Goal: Task Accomplishment & Management: Manage account settings

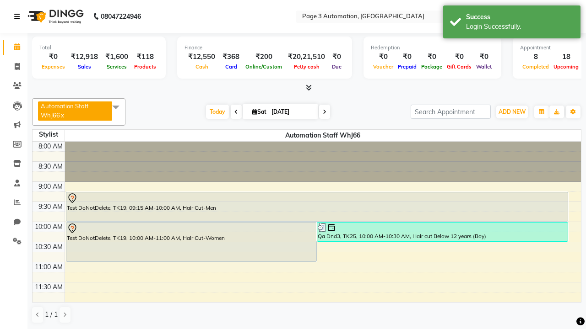
click at [19, 16] on icon at bounding box center [16, 16] width 5 height 6
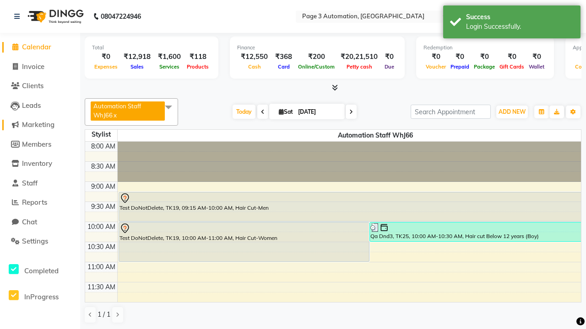
click at [40, 125] on span "Marketing" at bounding box center [38, 124] width 32 height 9
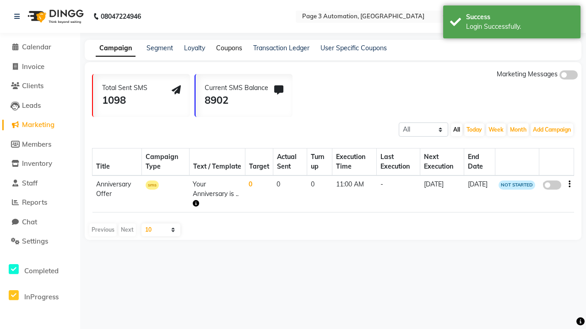
click at [229, 48] on link "Coupons" at bounding box center [229, 48] width 26 height 8
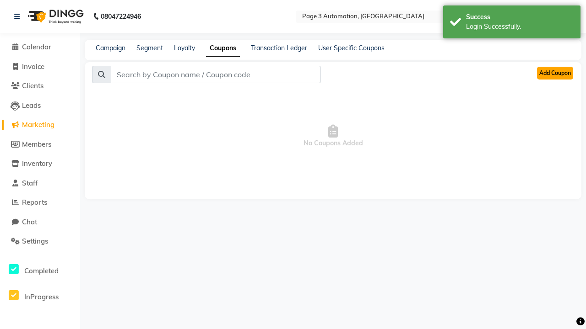
click at [554, 73] on button "Add Coupon" at bounding box center [555, 73] width 36 height 13
select select "ALL"
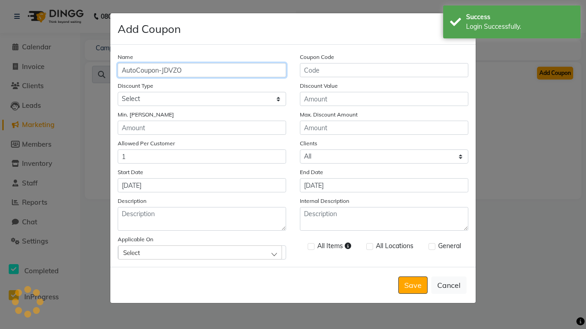
type input "AutoCoupon-JDVZO"
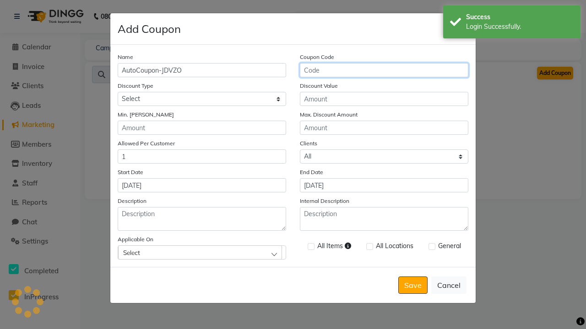
type input "AC-vU0T2"
select select "PERCENTAGE"
type input "AC-vU0T2"
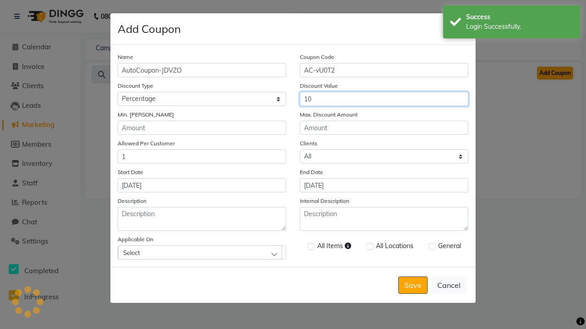
type input "10"
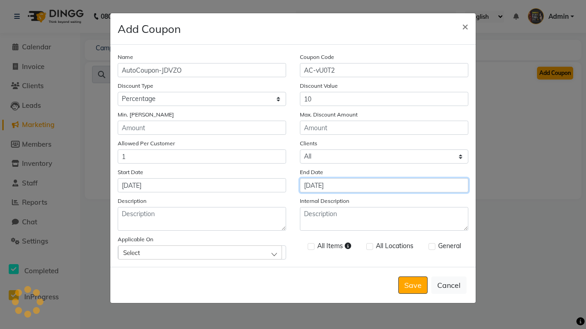
type input "[DATE]"
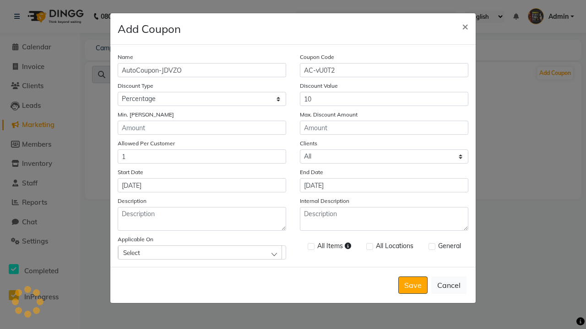
click at [202, 253] on div "Select" at bounding box center [200, 253] width 164 height 14
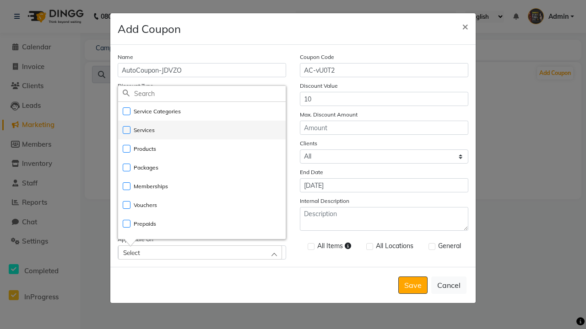
click at [202, 130] on li "Services" at bounding box center [201, 130] width 167 height 19
checkbox input "true"
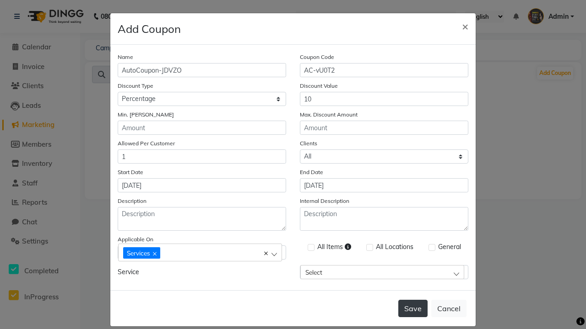
click at [311, 247] on label at bounding box center [310, 247] width 7 height 7
click at [311, 247] on input "checkbox" at bounding box center [310, 248] width 6 height 6
checkbox input "true"
click at [431, 247] on label at bounding box center [431, 247] width 7 height 7
click at [431, 247] on input "checkbox" at bounding box center [431, 248] width 6 height 6
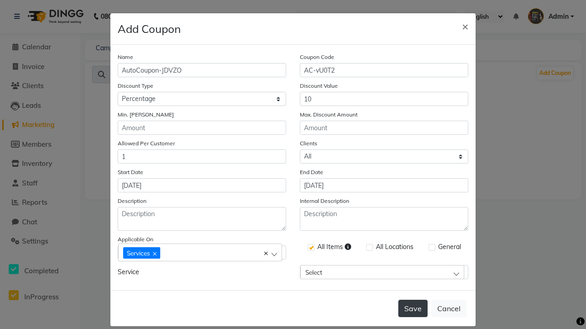
checkbox input "true"
click at [413, 300] on button "Save" at bounding box center [412, 308] width 29 height 17
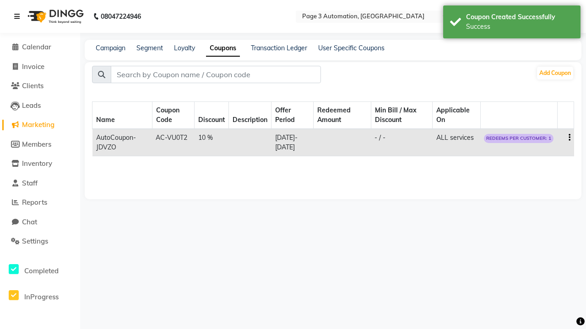
click at [511, 23] on div "Success" at bounding box center [520, 27] width 108 height 10
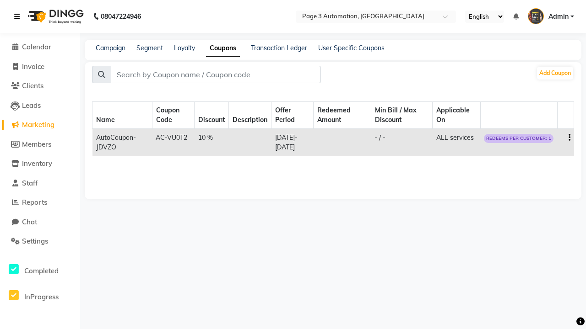
click at [19, 16] on icon at bounding box center [16, 16] width 5 height 6
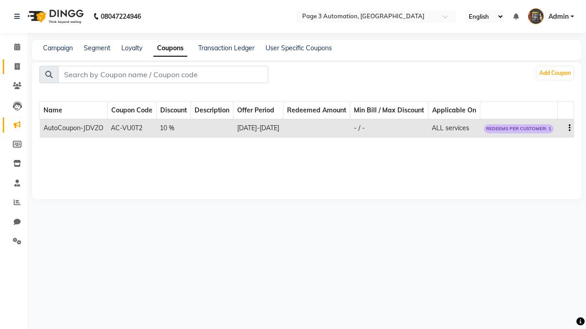
click at [14, 66] on span at bounding box center [17, 67] width 16 height 11
select select "2774"
select select "service"
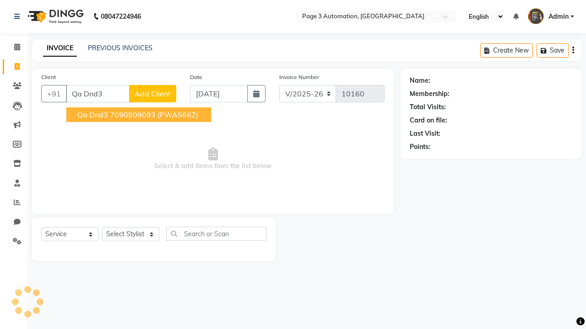
click at [140, 115] on ngb-highlight "7090909093" at bounding box center [133, 114] width 46 height 9
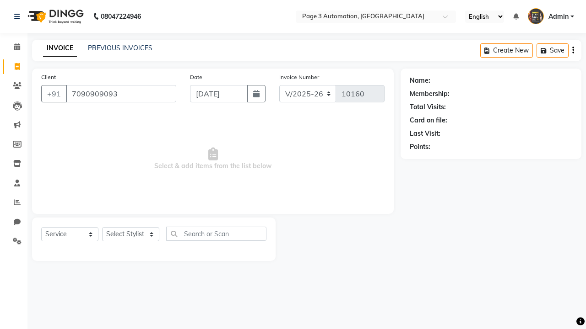
type input "7090909093"
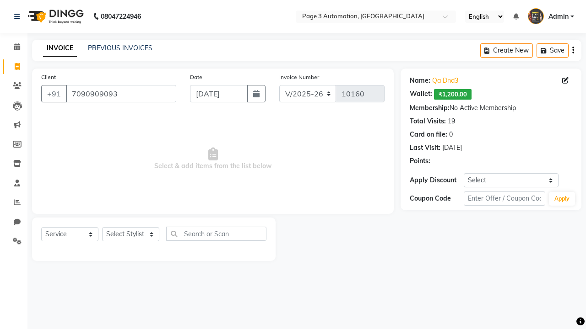
select select "1: Object"
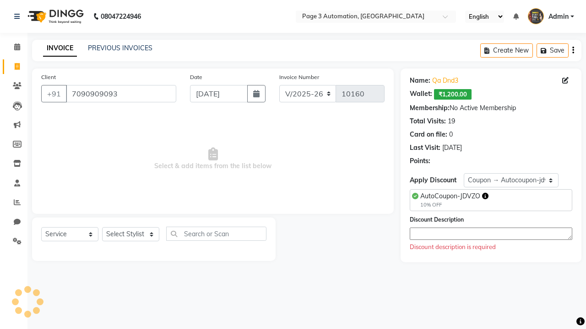
type textarea "Coupon applied by Automation"
select select "71572"
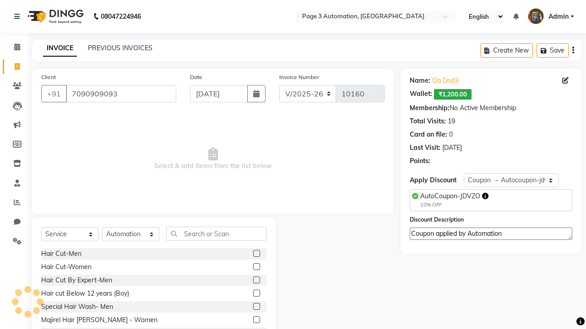
type textarea "Coupon applied by Automation"
click at [256, 294] on label at bounding box center [256, 293] width 7 height 7
click at [256, 294] on input "checkbox" at bounding box center [256, 294] width 6 height 6
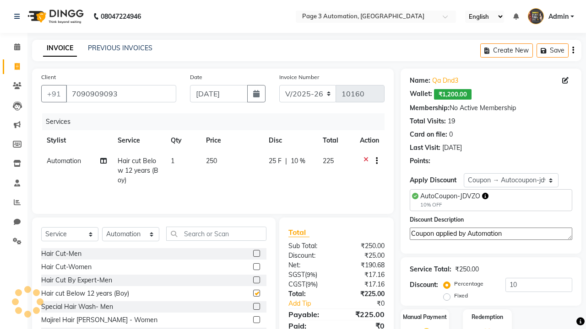
checkbox input "false"
click at [425, 317] on label "Manual Payment" at bounding box center [425, 317] width 46 height 9
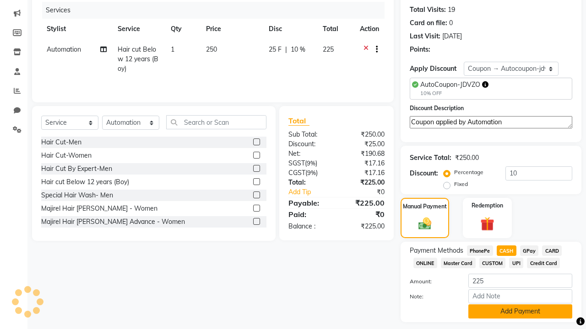
click at [520, 312] on button "Add Payment" at bounding box center [520, 312] width 104 height 14
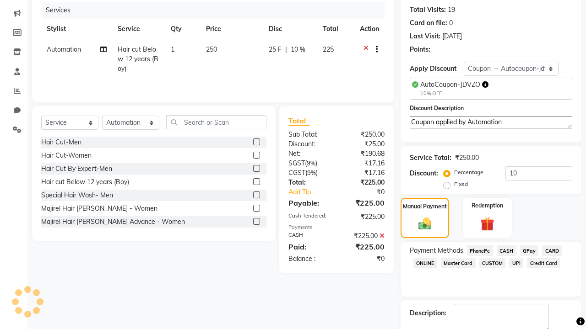
checkbox input "false"
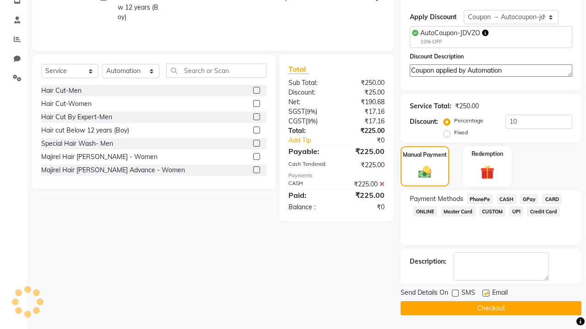
click at [485, 293] on label at bounding box center [485, 293] width 7 height 7
click at [485, 293] on input "checkbox" at bounding box center [485, 294] width 6 height 6
checkbox input "false"
click at [490, 308] on button "Checkout" at bounding box center [490, 308] width 181 height 14
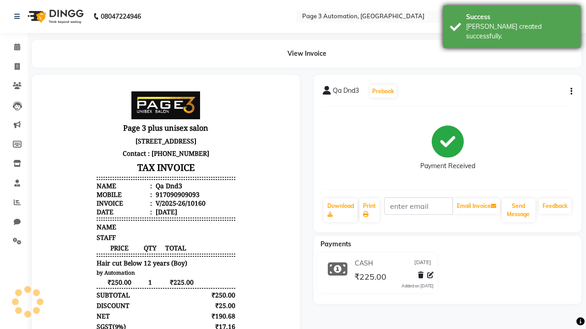
click at [511, 23] on div "[PERSON_NAME] created successfully." at bounding box center [520, 31] width 108 height 19
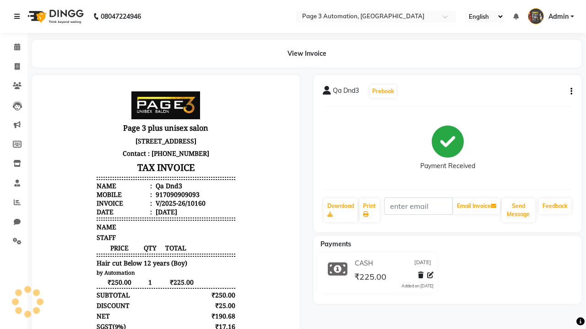
click at [19, 16] on icon at bounding box center [16, 16] width 5 height 6
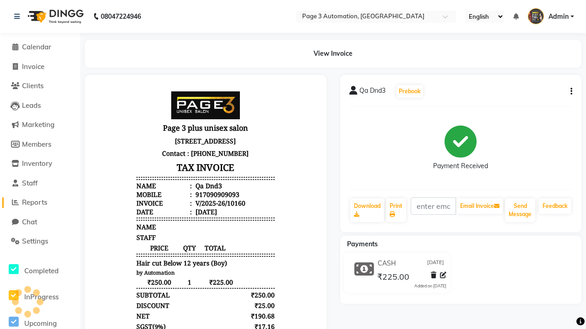
click at [40, 203] on span "Reports" at bounding box center [34, 202] width 25 height 9
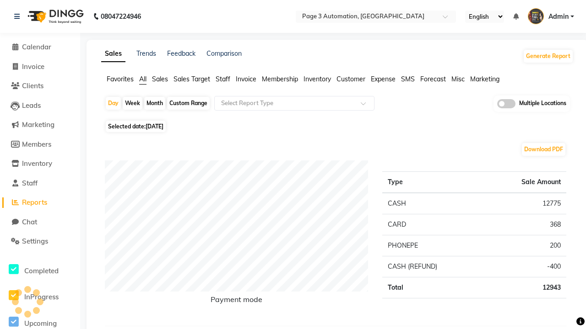
type input "Coupon Collection"
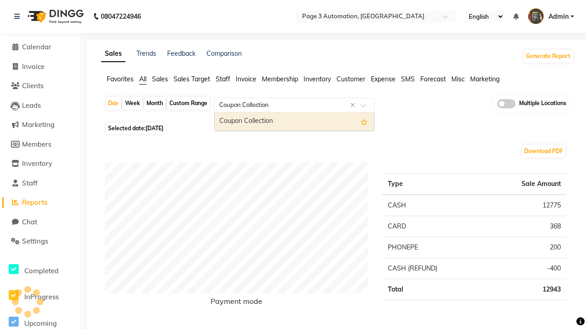
click at [294, 122] on div "Coupon Collection" at bounding box center [294, 122] width 159 height 18
select select "full_report"
select select "csv"
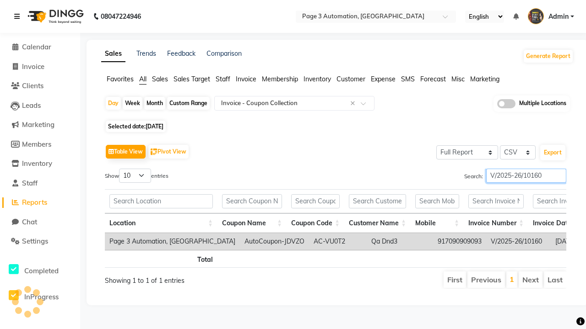
type input "V/2025-26/10160"
click at [19, 16] on icon at bounding box center [16, 16] width 5 height 6
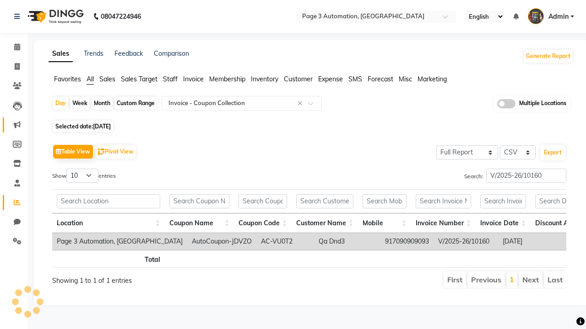
click at [14, 125] on icon at bounding box center [17, 124] width 7 height 7
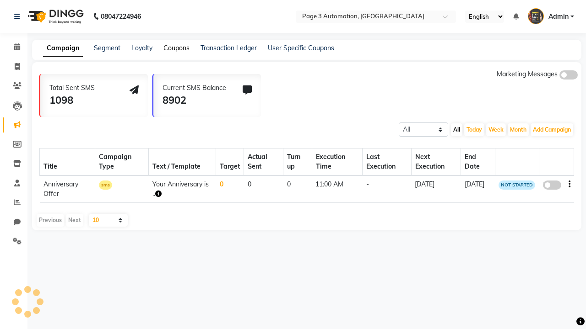
click at [176, 48] on link "Coupons" at bounding box center [176, 48] width 26 height 8
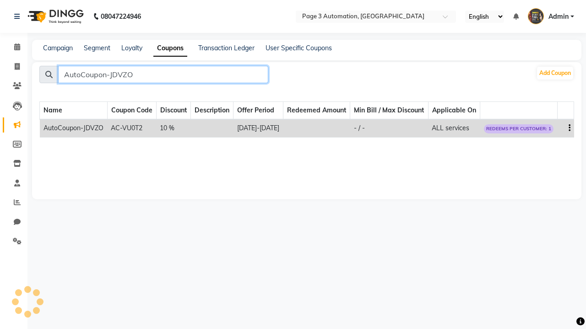
type input "AutoCoupon-JDVZO"
click at [569, 129] on icon "button" at bounding box center [569, 128] width 2 height 0
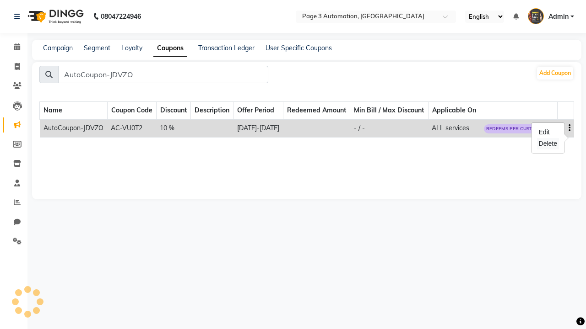
click at [547, 144] on div "Delete" at bounding box center [548, 143] width 22 height 11
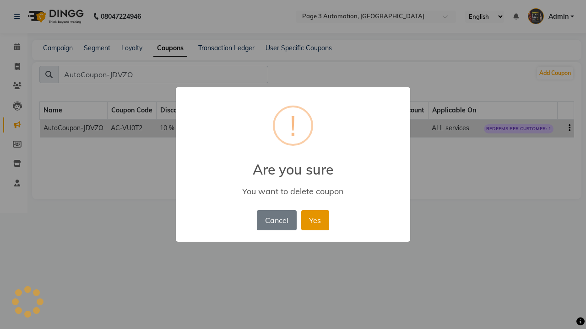
click at [315, 220] on button "Yes" at bounding box center [315, 220] width 28 height 20
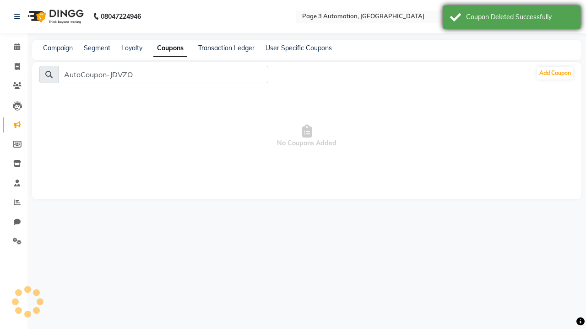
click at [511, 18] on div "Coupon Deleted Successfully" at bounding box center [520, 17] width 108 height 10
